Goal: Find specific fact: Find contact information

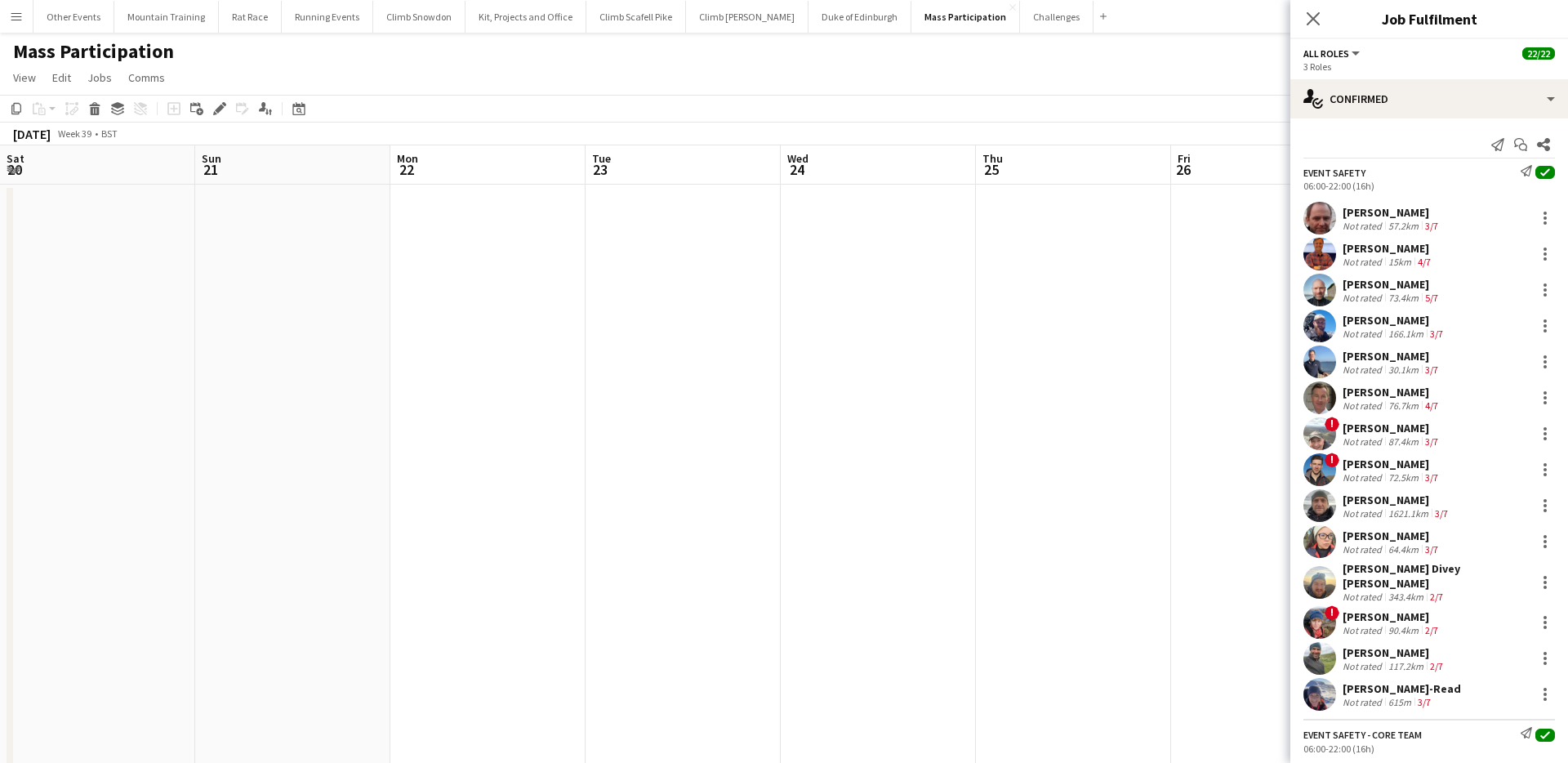
scroll to position [0, 780]
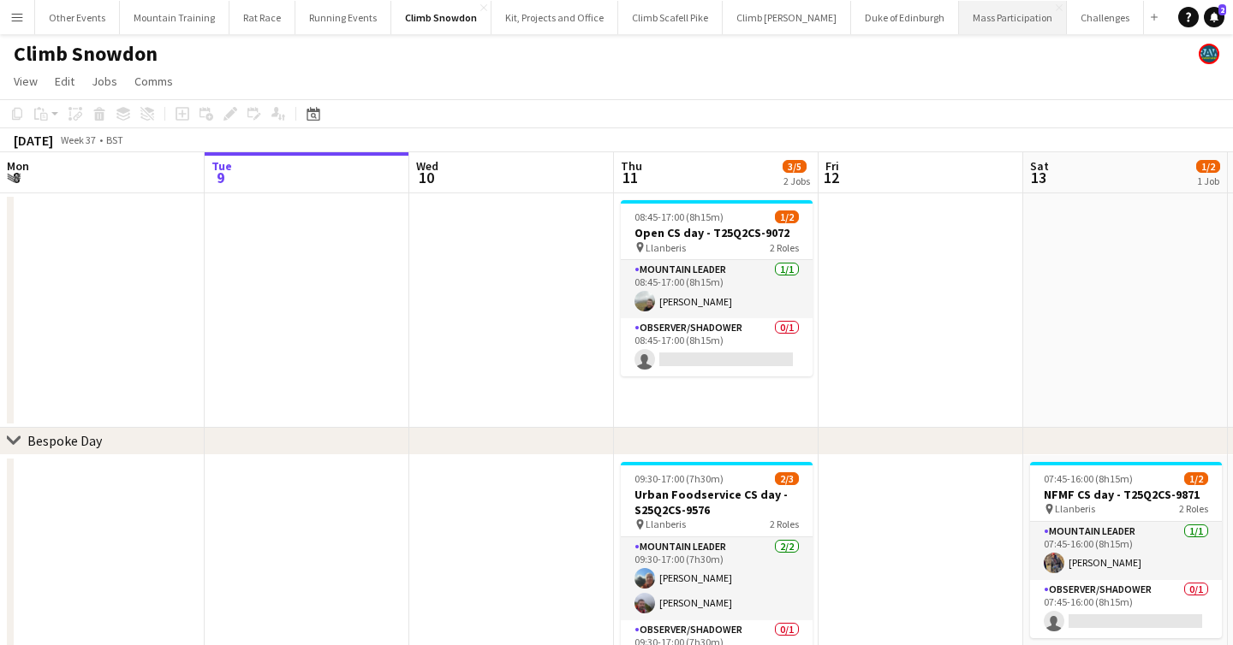
drag, startPoint x: 863, startPoint y: 51, endPoint x: 946, endPoint y: 21, distance: 88.3
click at [962, 11] on button "Mass Participation Close" at bounding box center [1013, 17] width 108 height 33
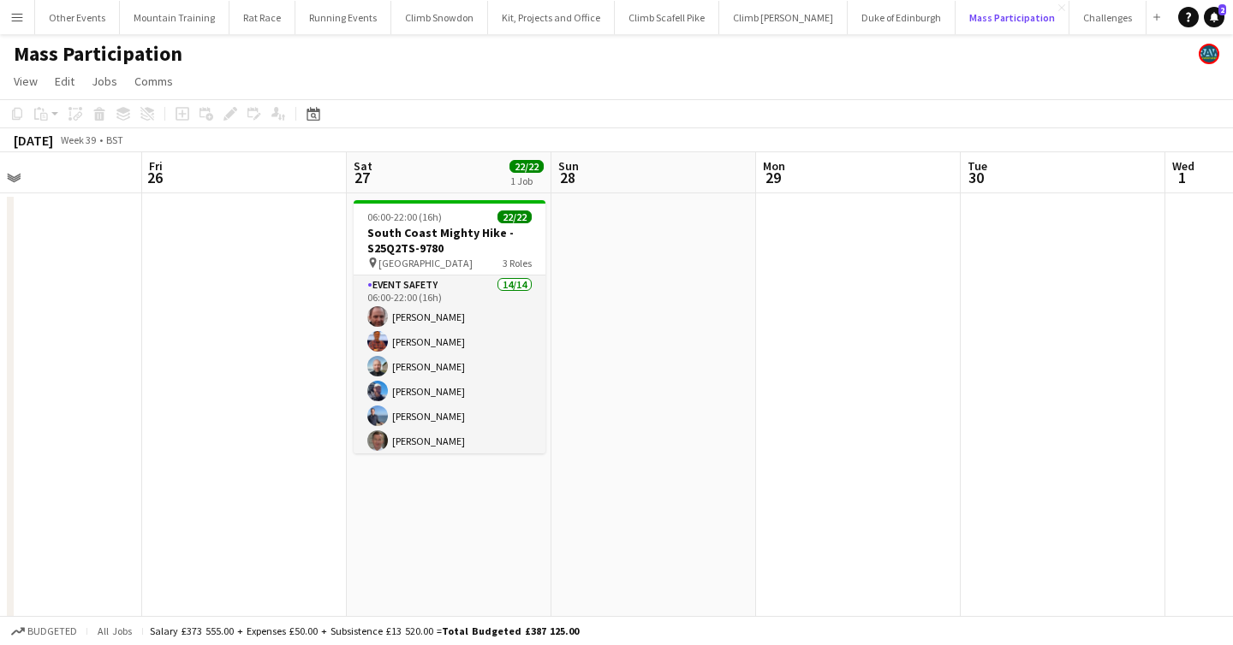
scroll to position [0, 699]
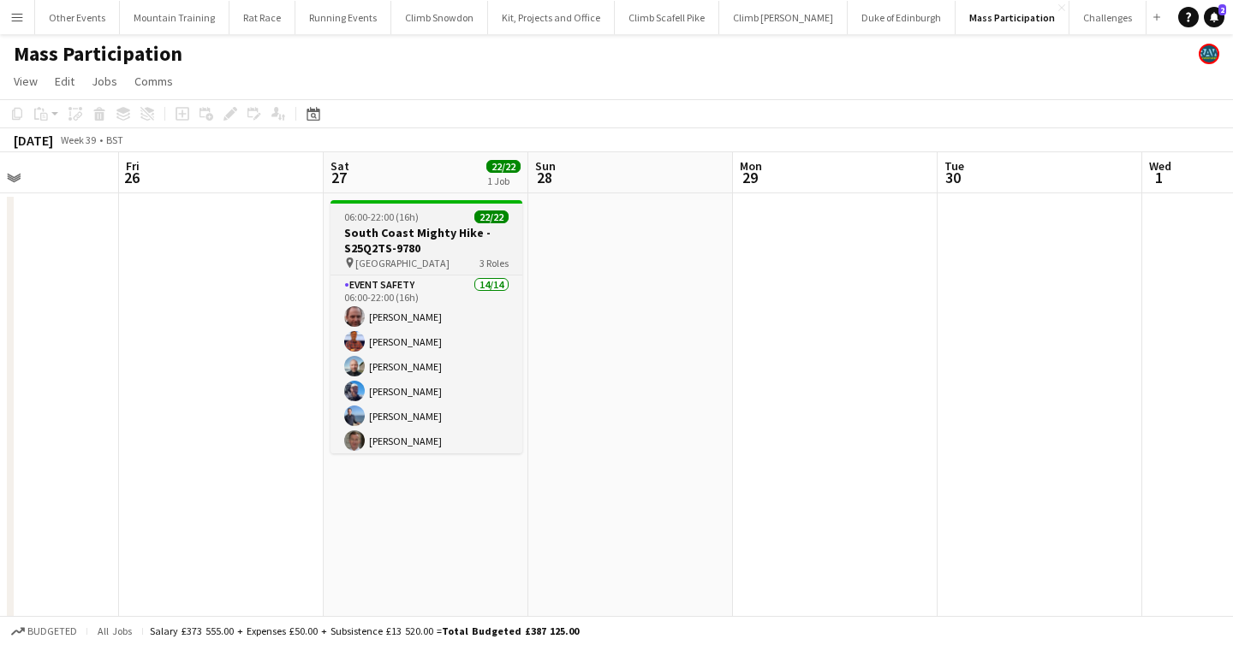
click at [451, 241] on h3 "South Coast Mighty Hike - S25Q2TS-9780" at bounding box center [426, 240] width 192 height 31
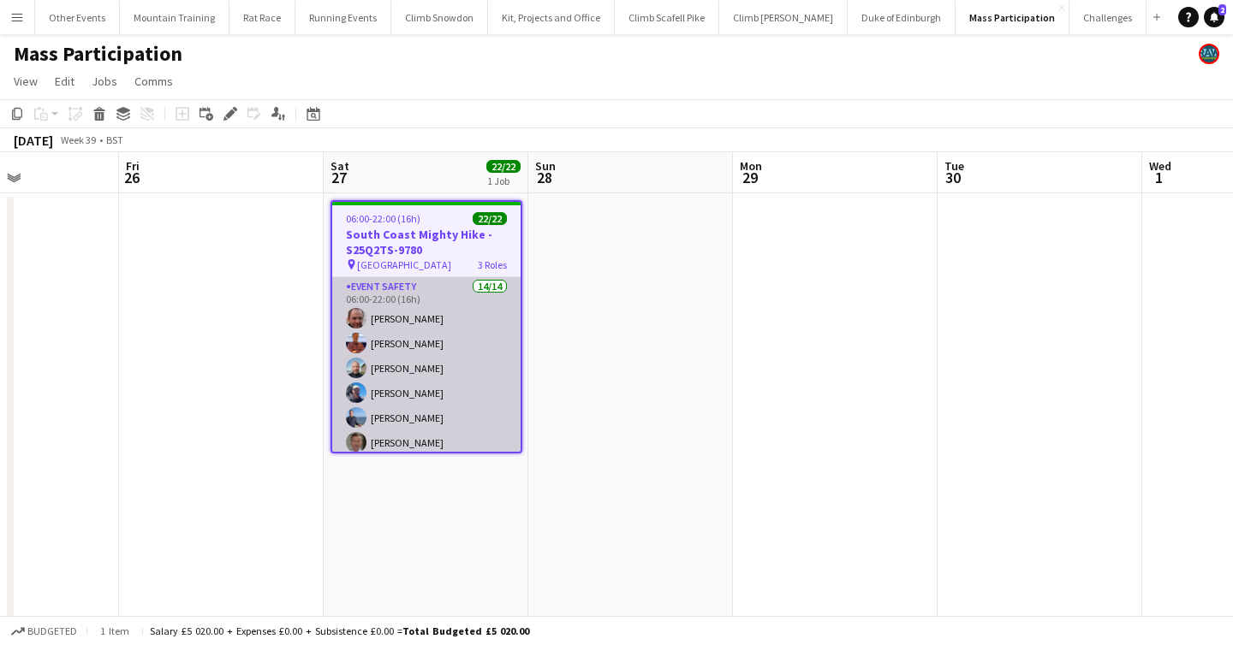
click at [460, 306] on app-card-role "Event Safety 14/14 06:00-22:00 (16h) Tony Stevens Richard Foster Oliver Brother…" at bounding box center [426, 470] width 188 height 386
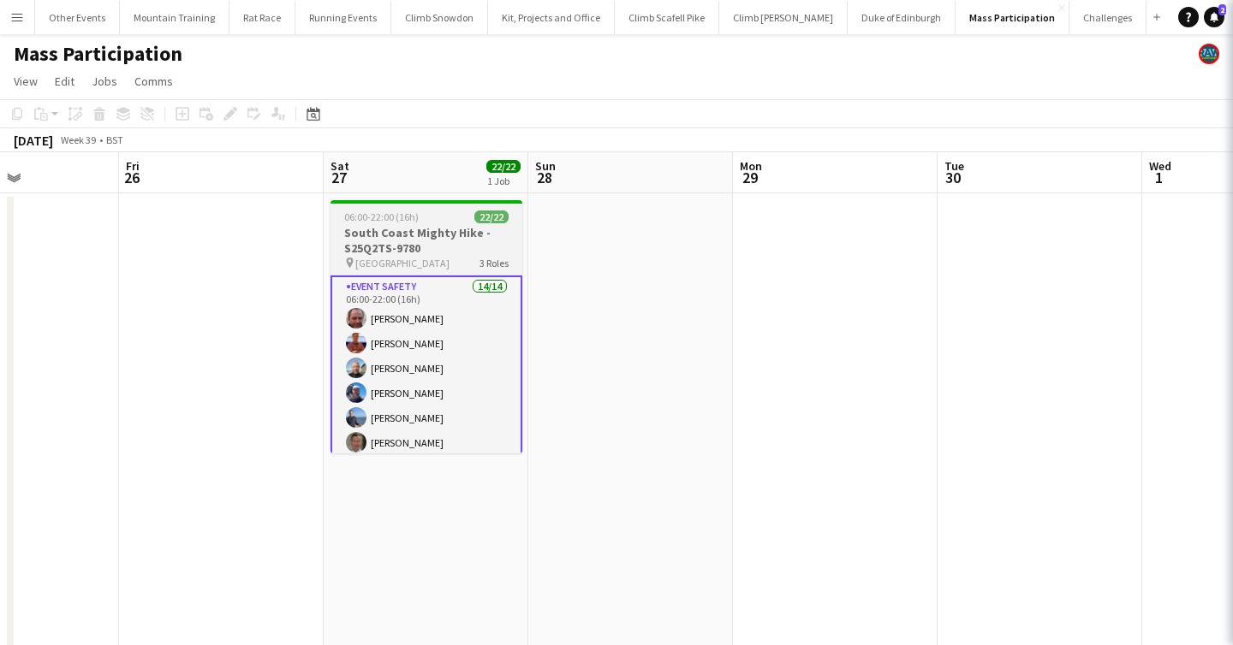
click at [456, 245] on h3 "South Coast Mighty Hike - S25Q2TS-9780" at bounding box center [426, 240] width 192 height 31
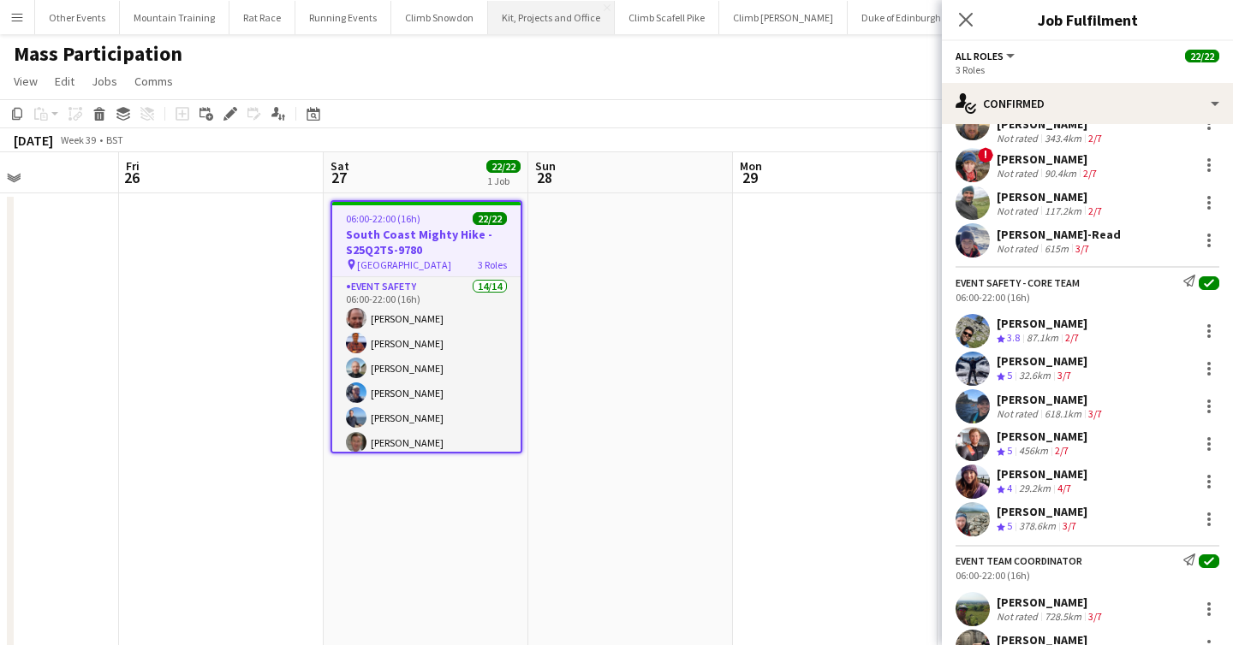
scroll to position [488, 0]
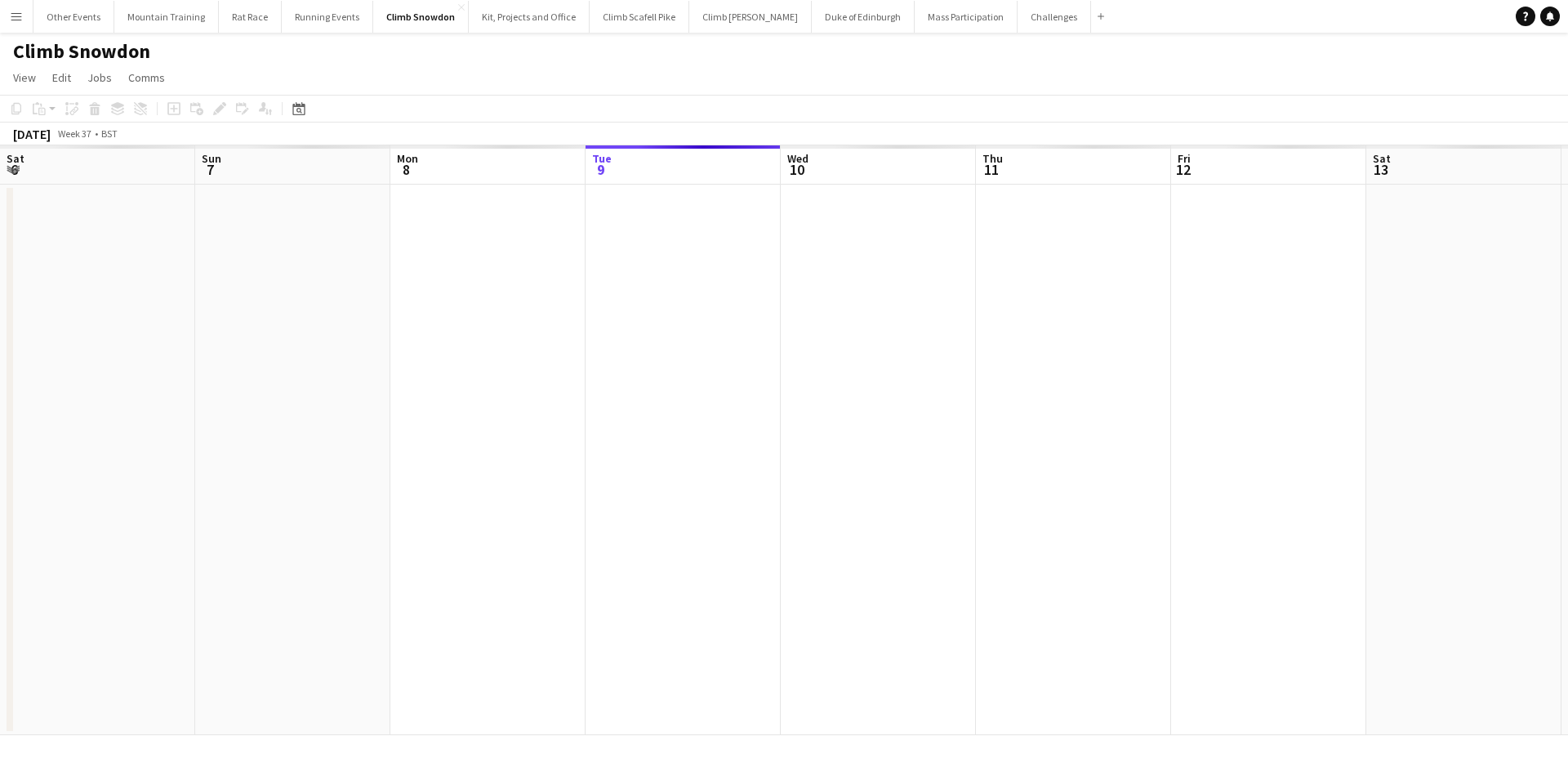
scroll to position [0, 390]
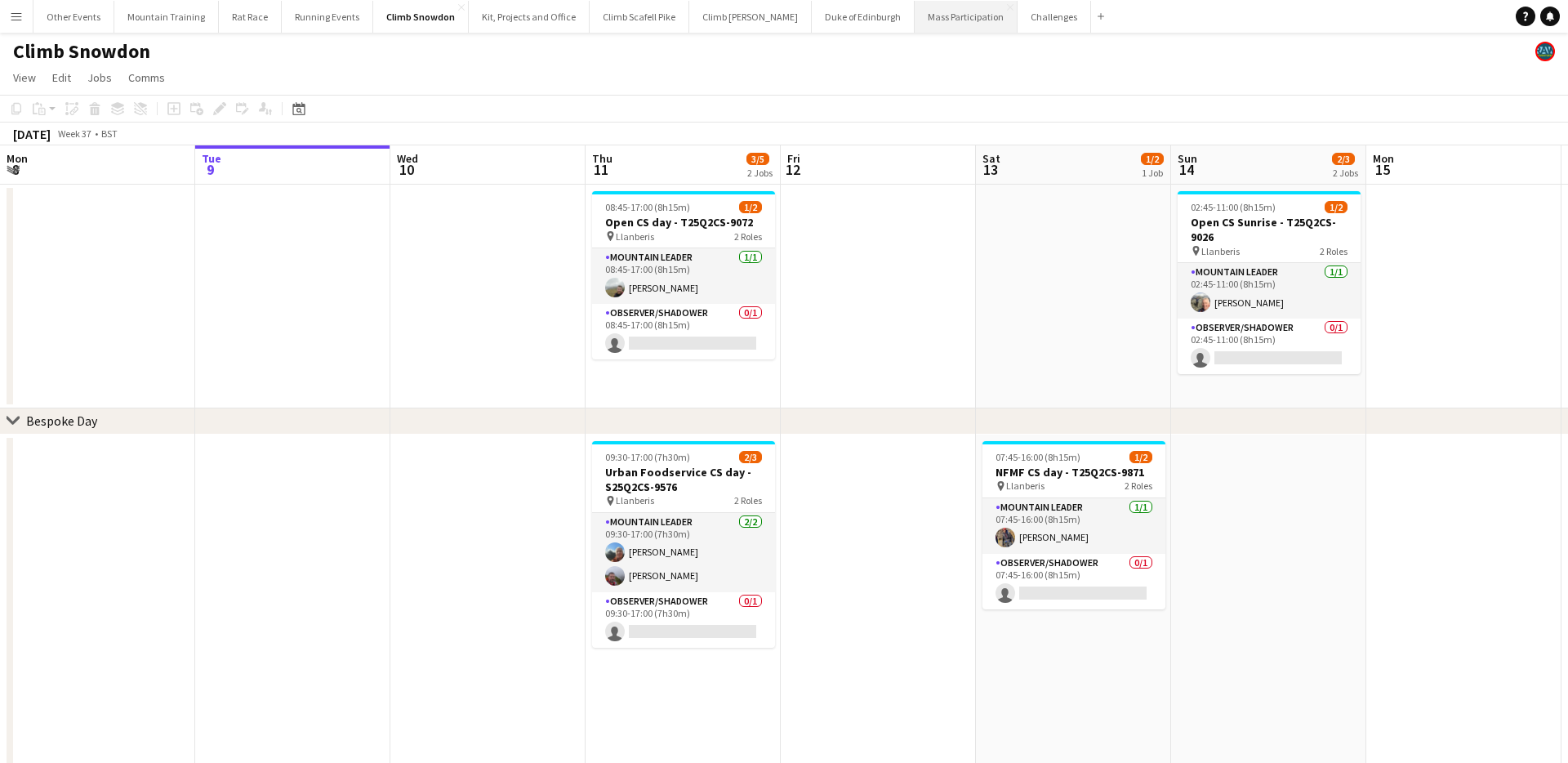
click at [929, 20] on button "Mass Participation Close" at bounding box center [966, 16] width 103 height 31
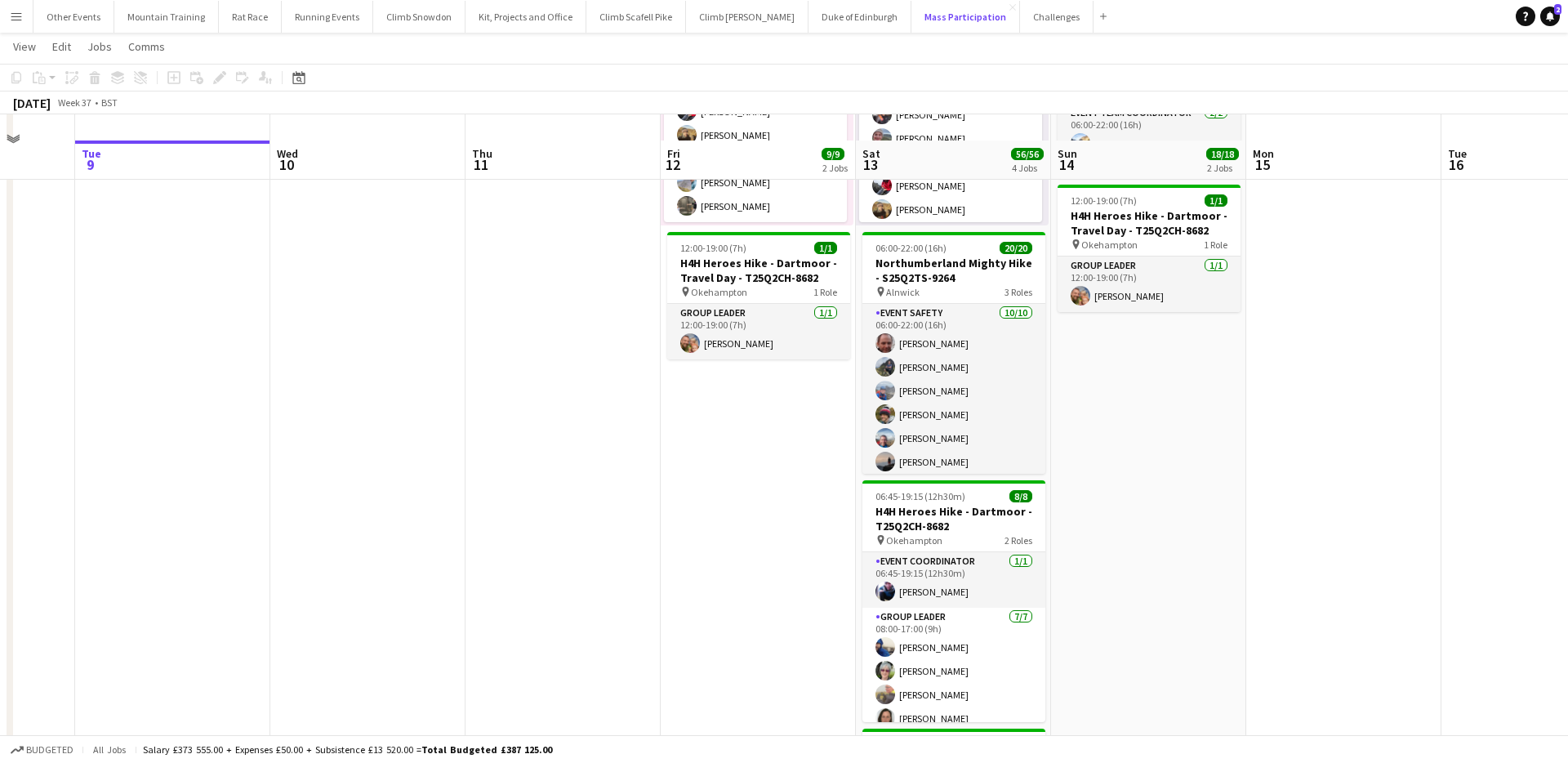
scroll to position [443, 0]
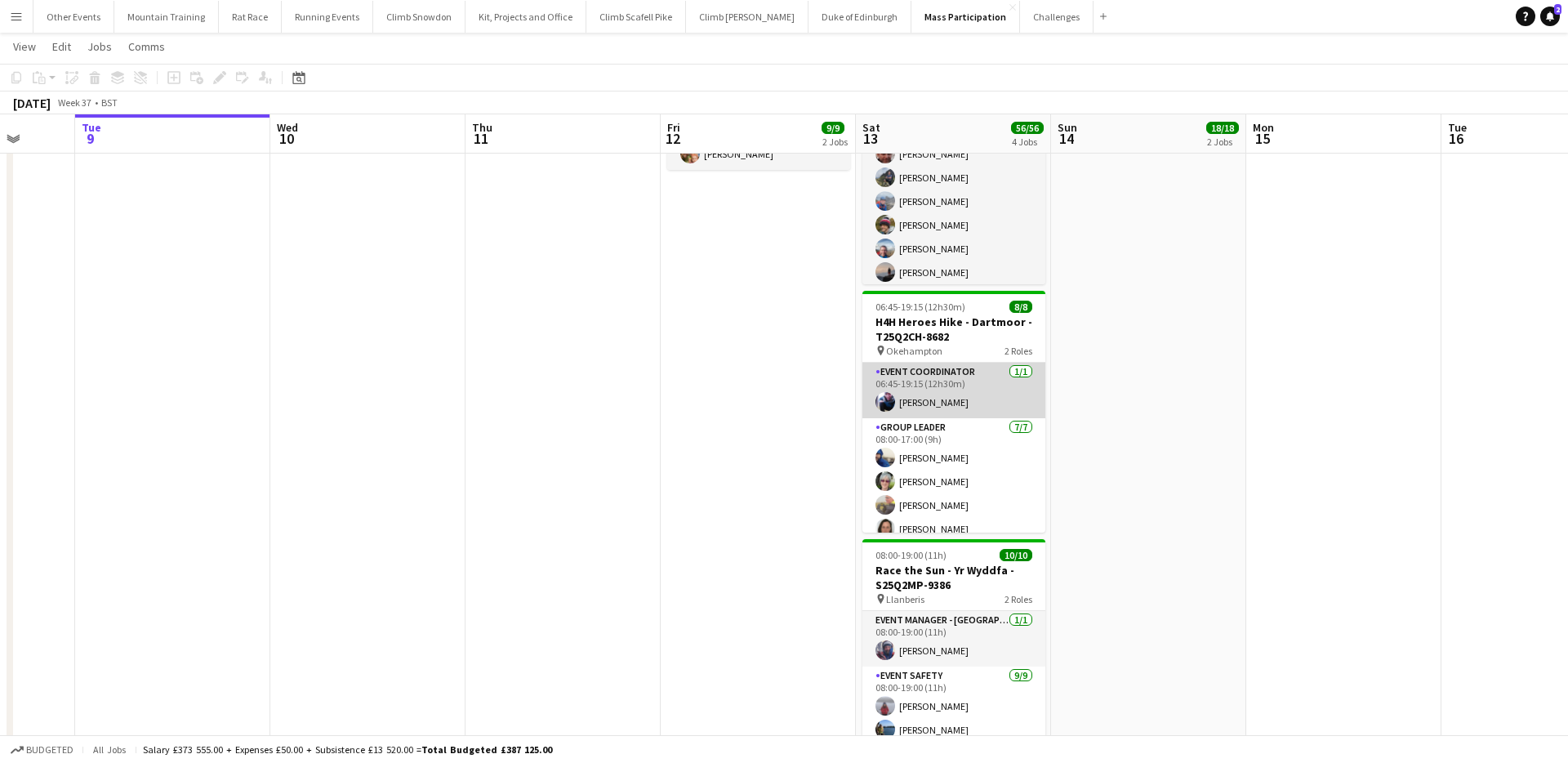
click at [967, 402] on app-card-role "Event Coordinator [DATE] 06:45-19:15 (12h30m) [PERSON_NAME]" at bounding box center [954, 390] width 183 height 55
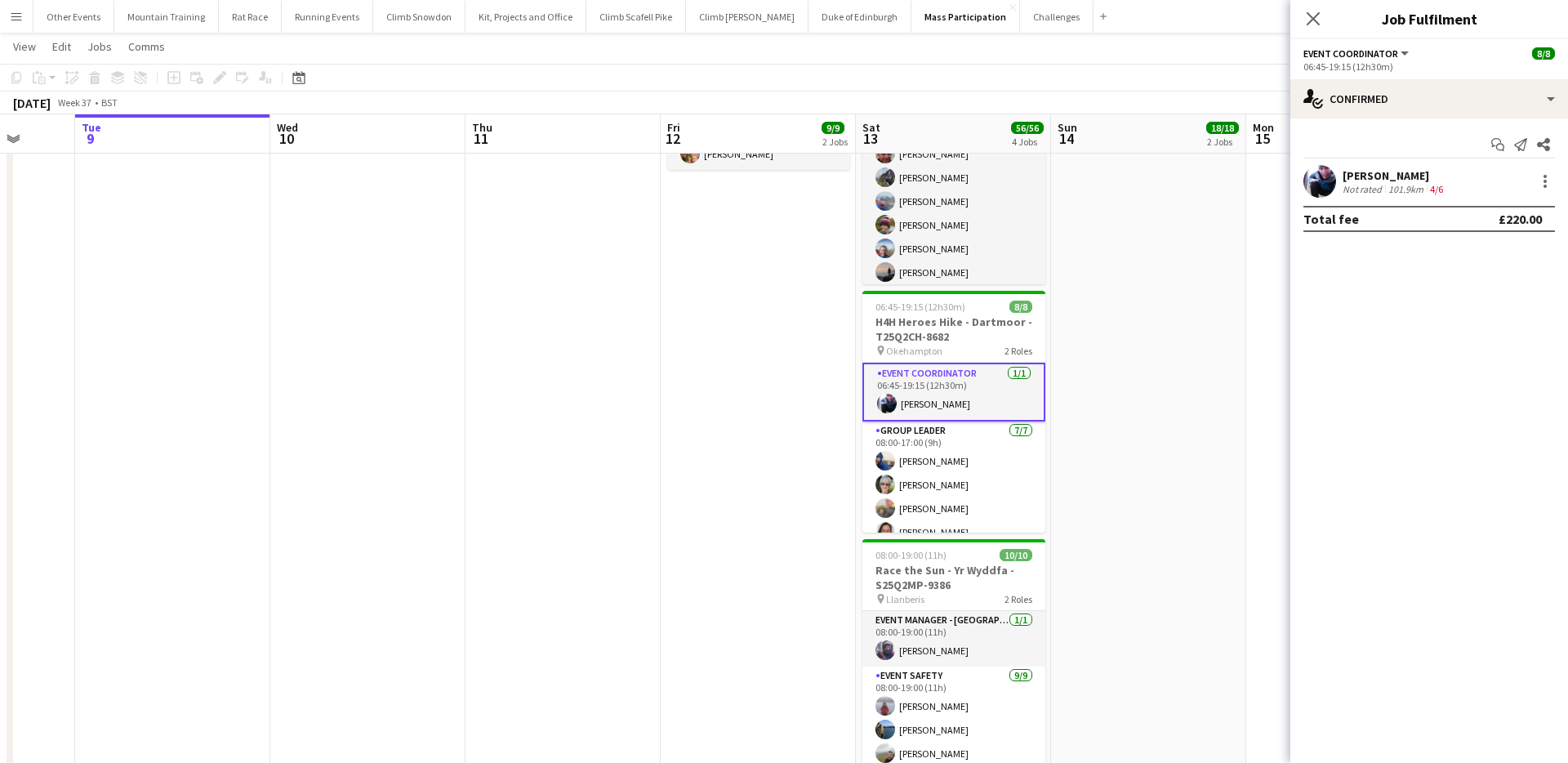
click at [1491, 187] on div "[PERSON_NAME] Not rated 101.9km 4/6" at bounding box center [1429, 181] width 278 height 32
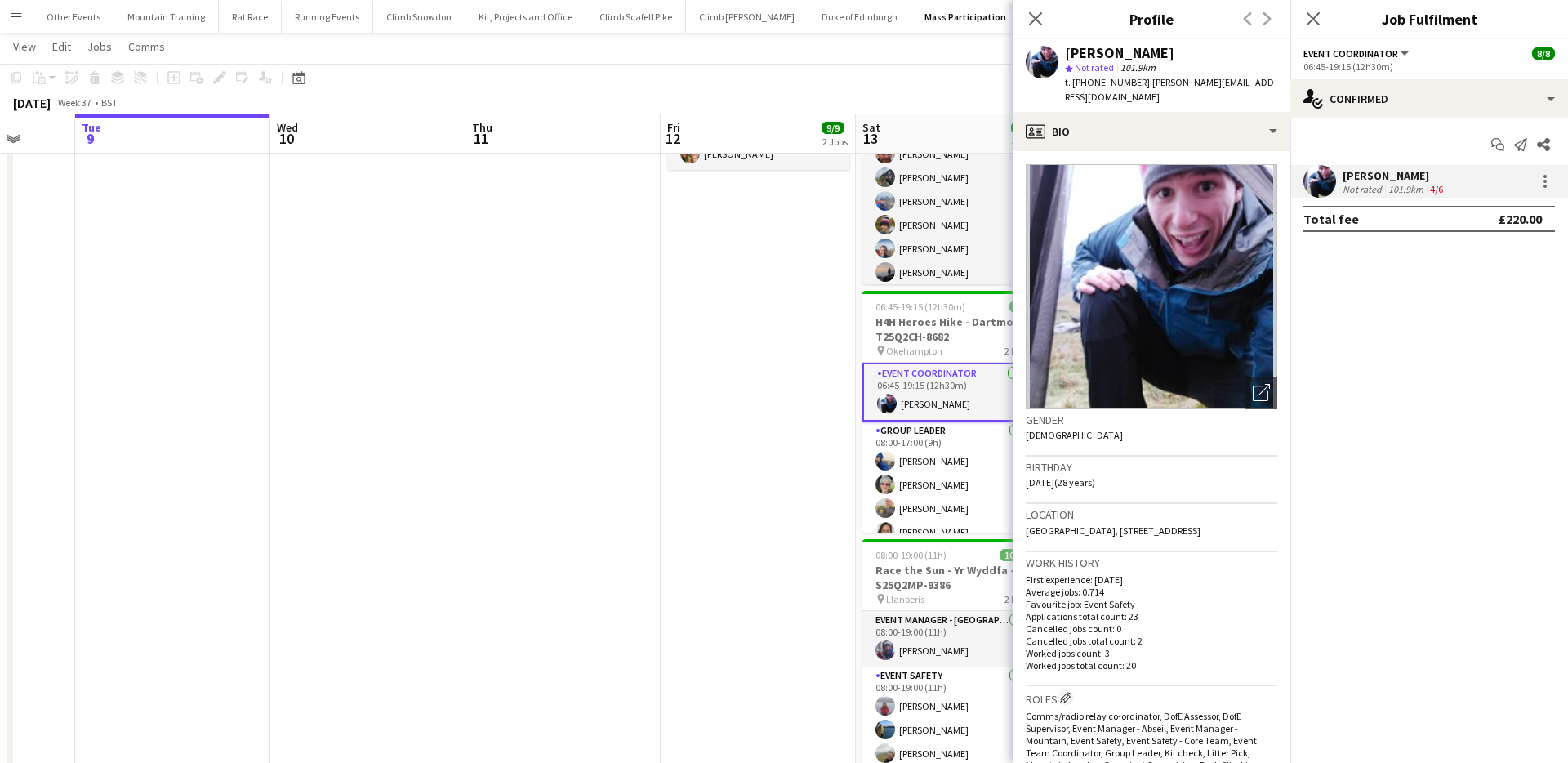
drag, startPoint x: 1269, startPoint y: 515, endPoint x: 1230, endPoint y: 514, distance: 39.0
click at [1230, 514] on div "Location [GEOGRAPHIC_DATA], [STREET_ADDRESS]" at bounding box center [1151, 527] width 252 height 48
copy span "BS24 7AS"
